Goal: Navigation & Orientation: Understand site structure

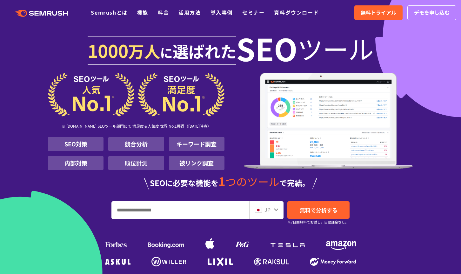
click at [33, 11] on icon ".cls {fill: #FF642D;}" at bounding box center [42, 13] width 72 height 7
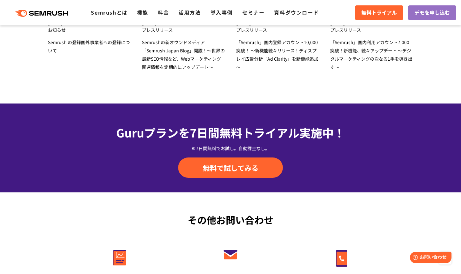
scroll to position [2235, 0]
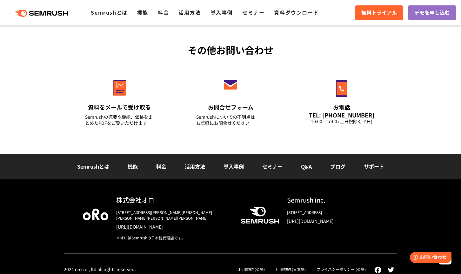
click at [296, 220] on link "[URL][DOMAIN_NAME]" at bounding box center [332, 221] width 91 height 6
click at [122, 14] on link "Semrushとは" at bounding box center [109, 13] width 36 height 8
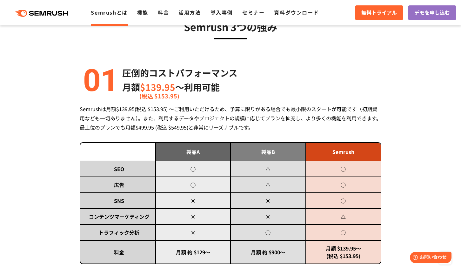
click at [52, 11] on icon at bounding box center [50, 13] width 5 height 4
